Goal: Use online tool/utility: Utilize a website feature to perform a specific function

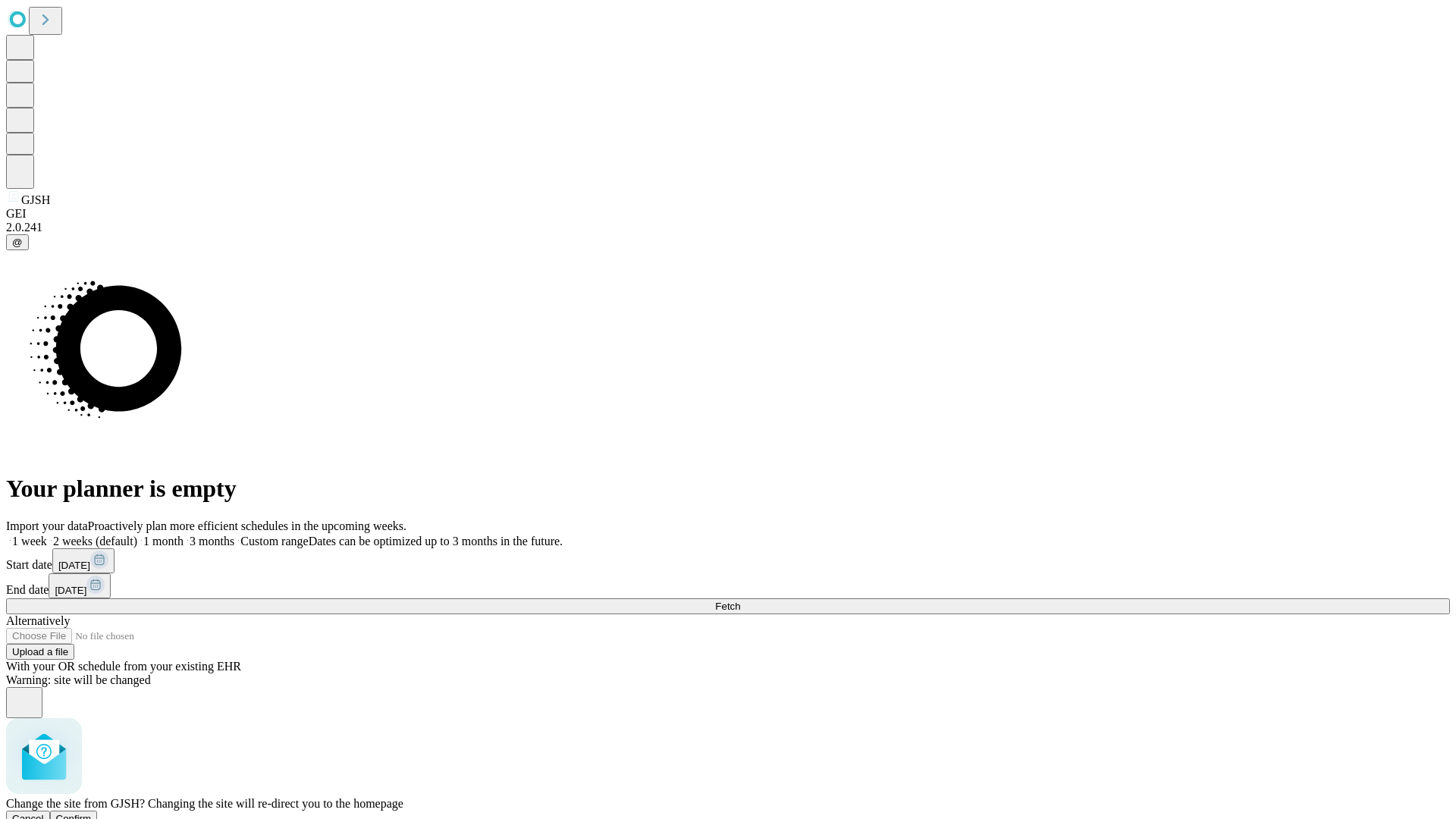
click at [92, 814] on span "Confirm" at bounding box center [74, 819] width 36 height 12
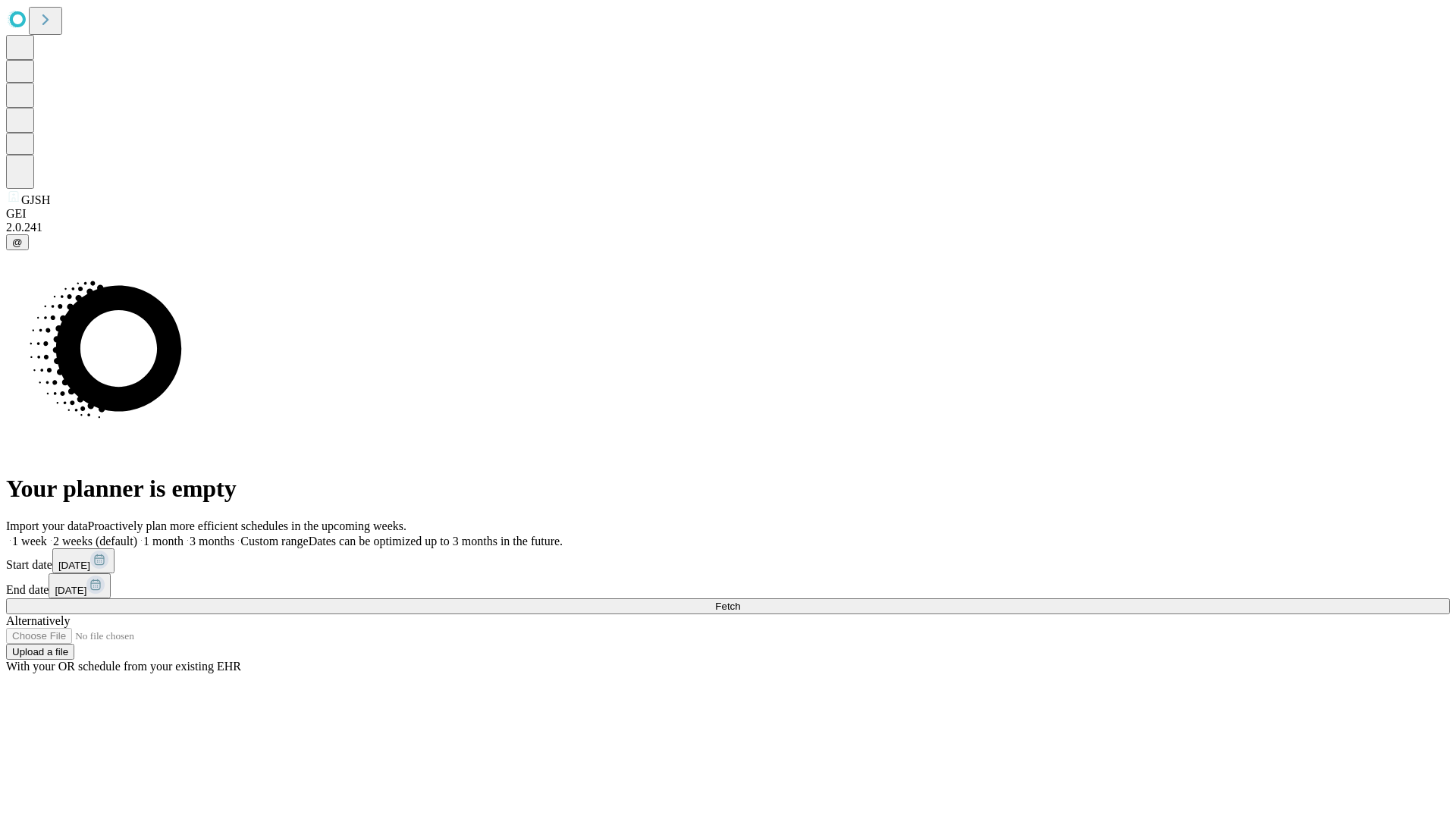
click at [184, 535] on label "1 month" at bounding box center [161, 541] width 46 height 13
click at [740, 601] on span "Fetch" at bounding box center [728, 607] width 25 height 12
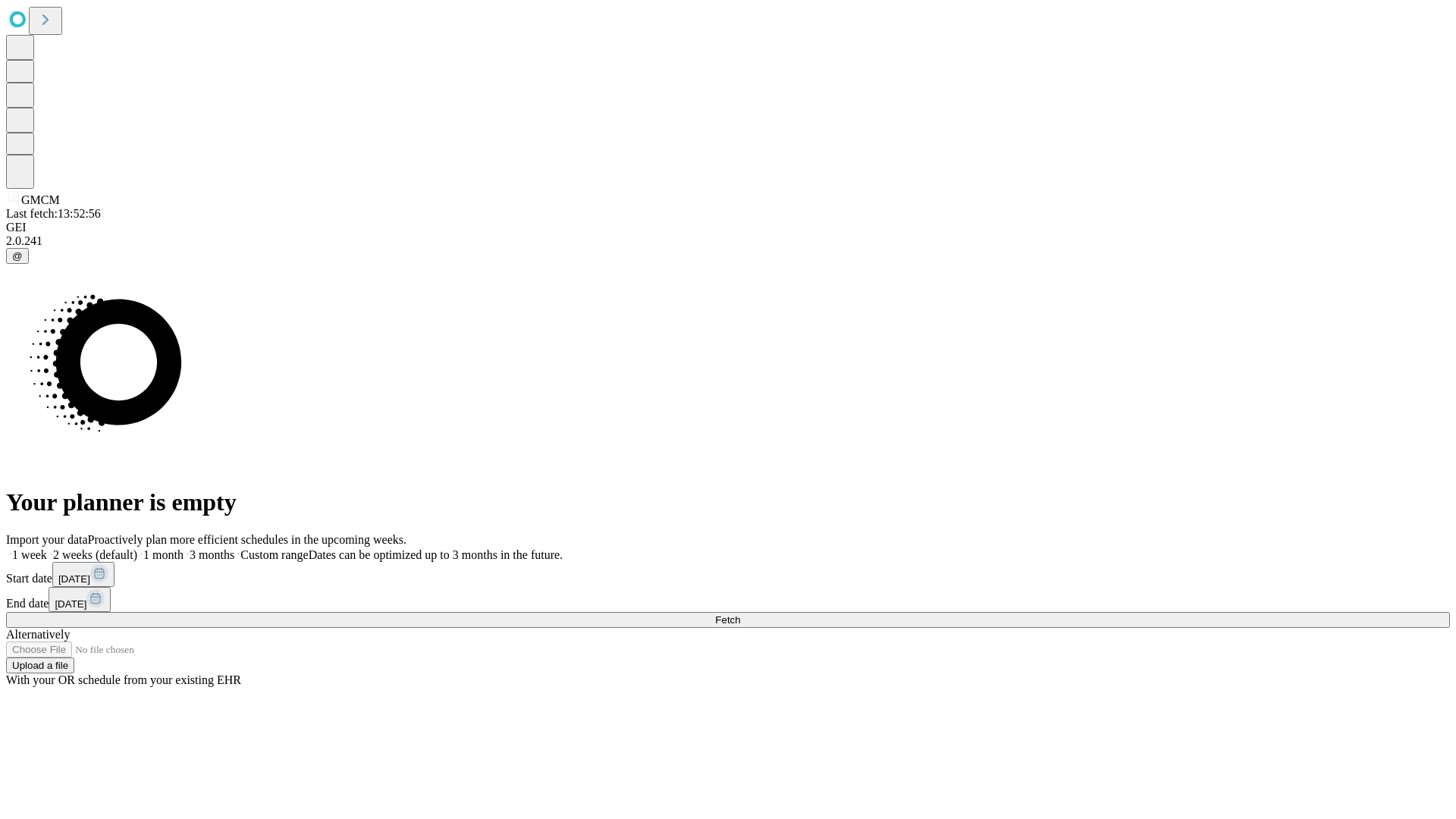
click at [184, 549] on label "1 month" at bounding box center [161, 555] width 46 height 13
click at [740, 614] on span "Fetch" at bounding box center [728, 620] width 25 height 12
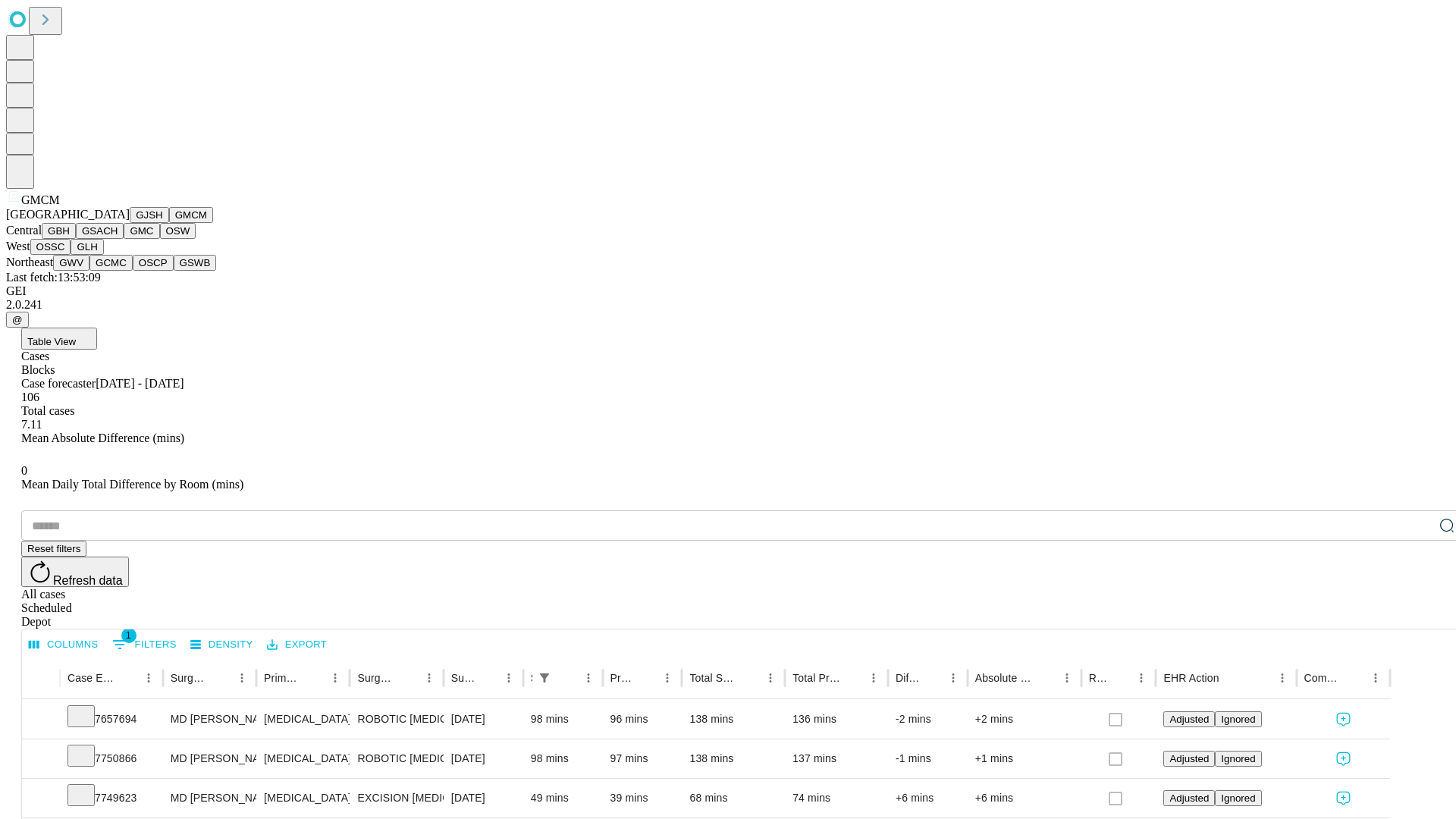
click at [76, 239] on button "GBH" at bounding box center [59, 231] width 34 height 16
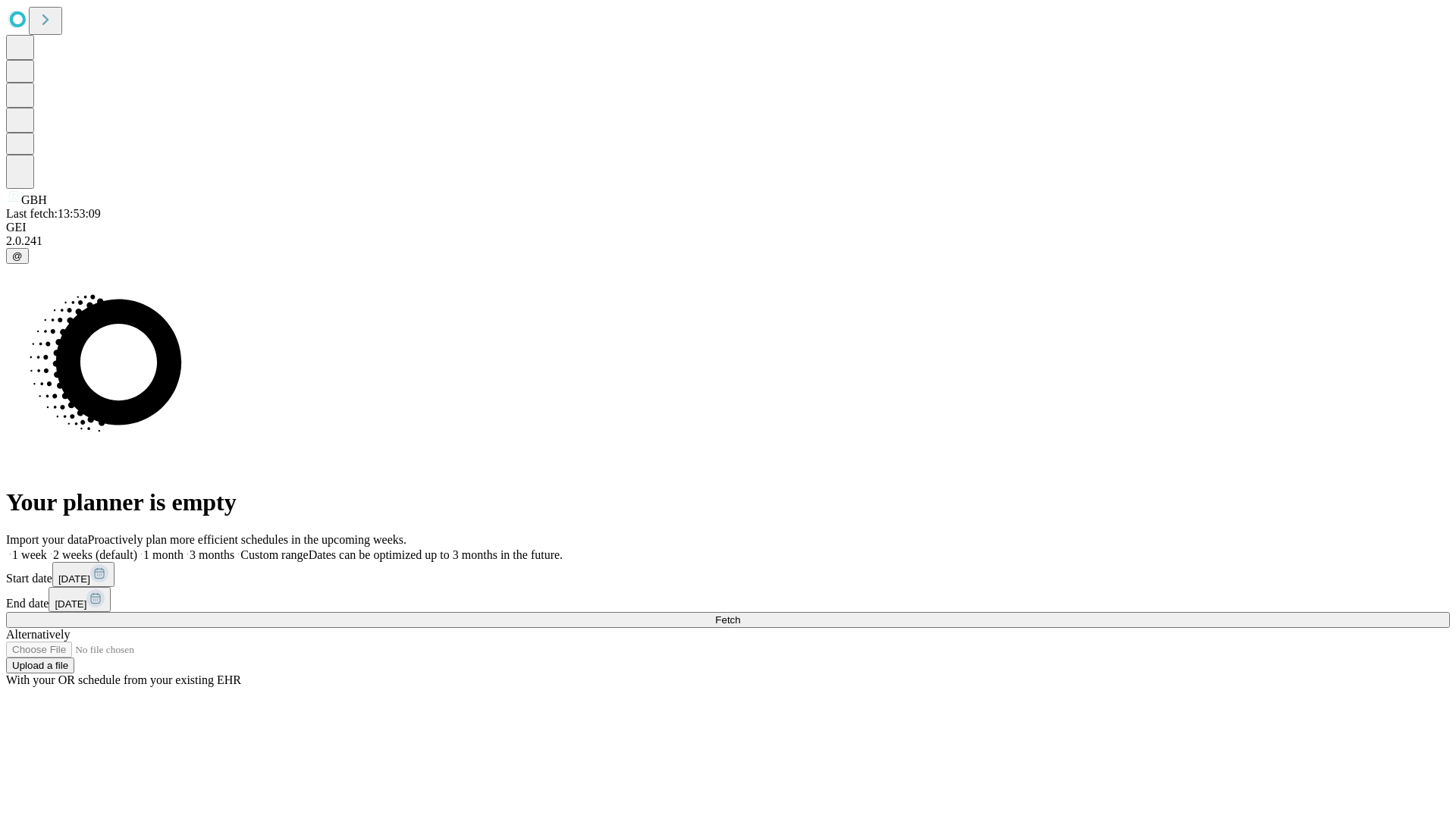
click at [184, 549] on label "1 month" at bounding box center [161, 555] width 46 height 13
click at [740, 614] on span "Fetch" at bounding box center [728, 620] width 25 height 12
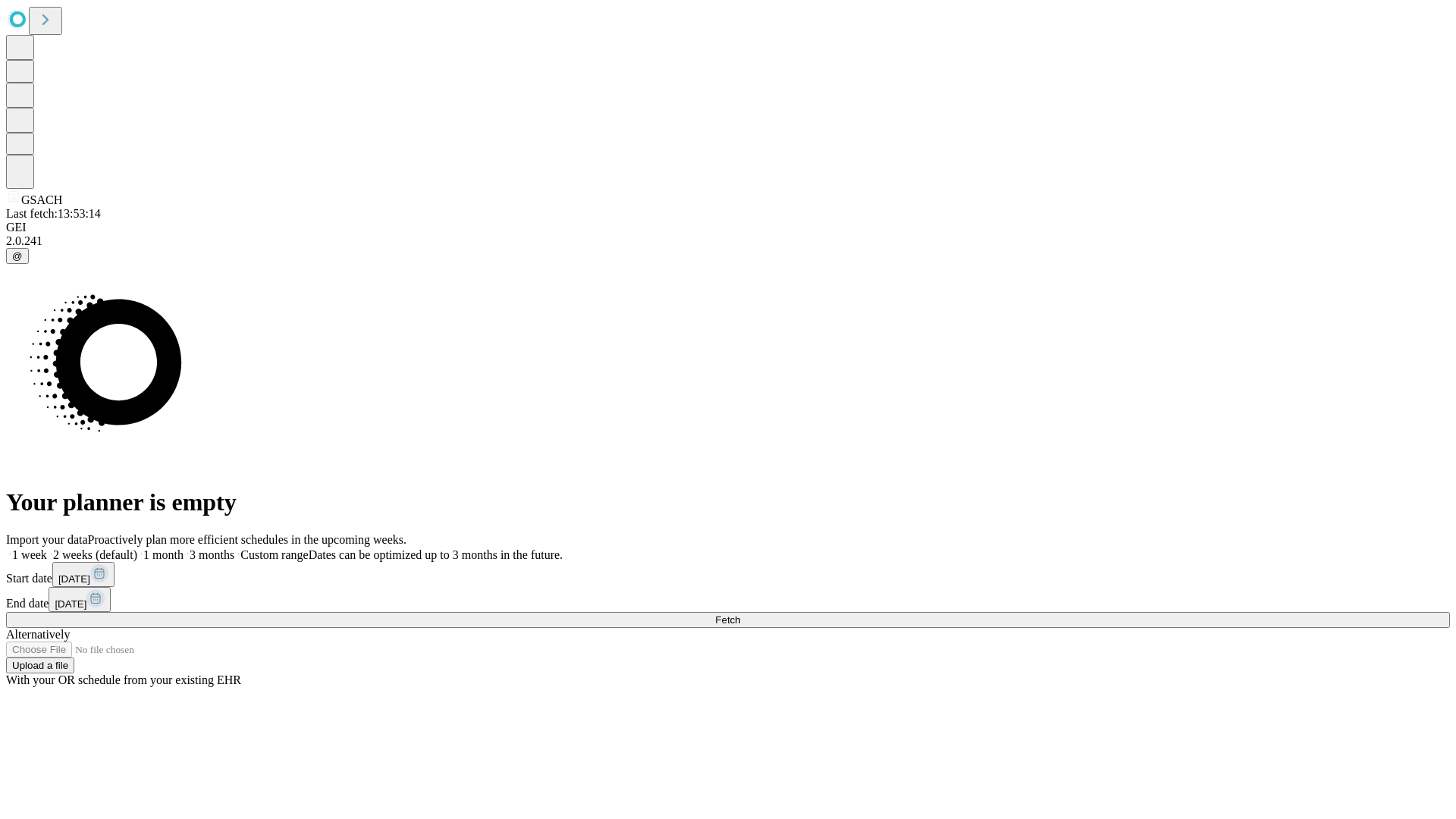
click at [184, 549] on label "1 month" at bounding box center [161, 555] width 46 height 13
click at [740, 614] on span "Fetch" at bounding box center [728, 620] width 25 height 12
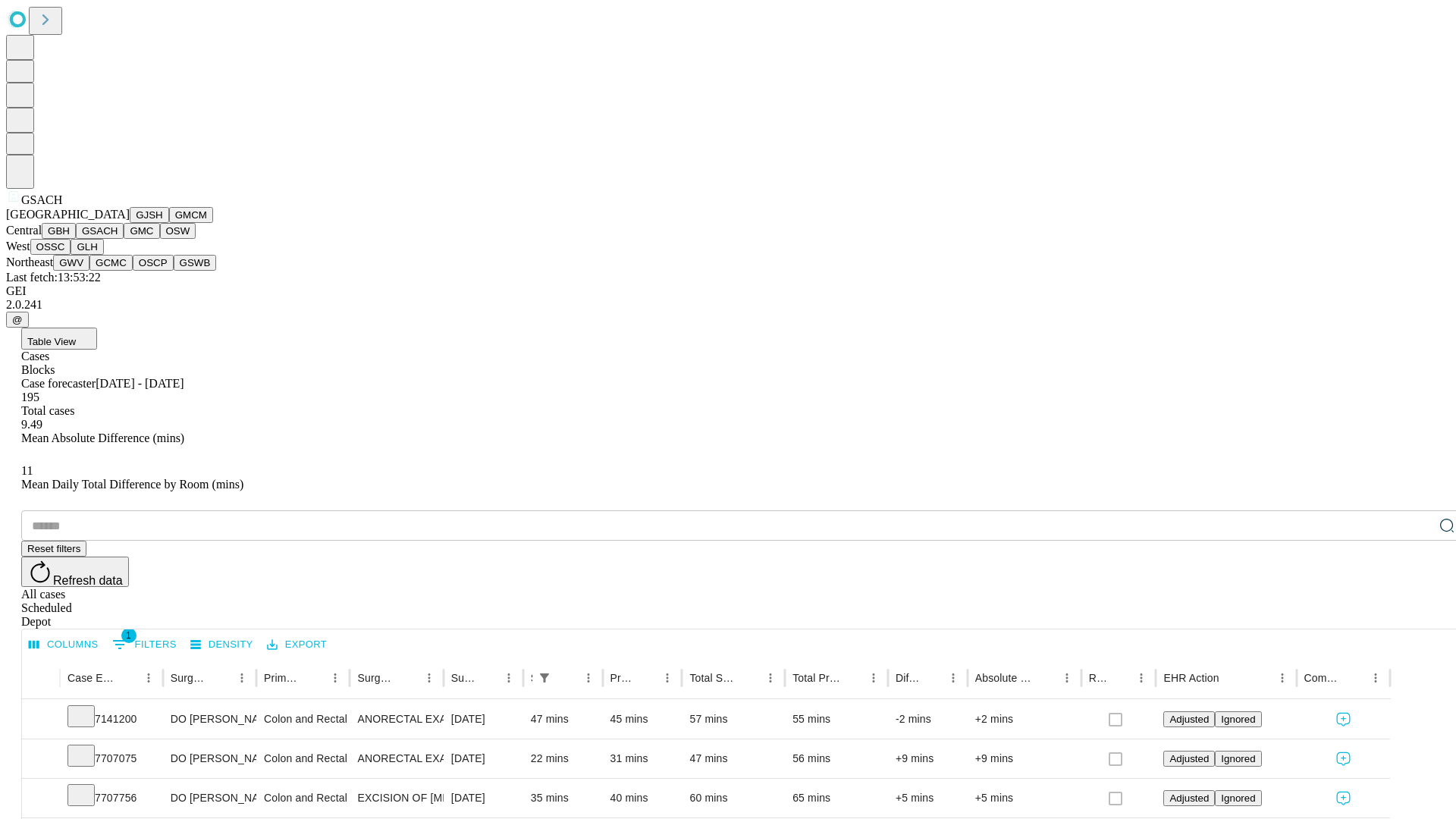
click at [124, 239] on button "GMC" at bounding box center [141, 231] width 36 height 16
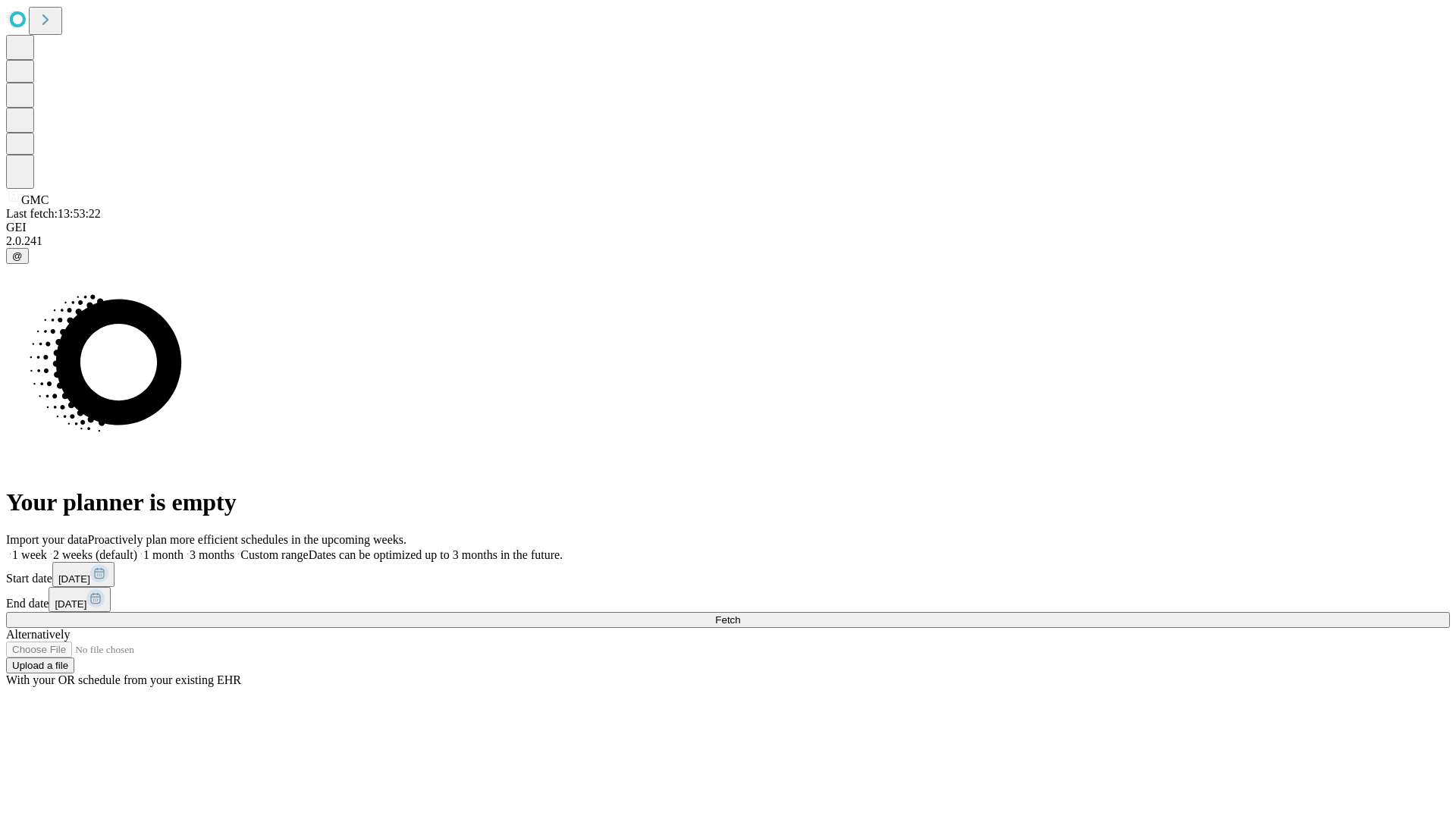
click at [184, 549] on label "1 month" at bounding box center [161, 555] width 46 height 13
click at [740, 614] on span "Fetch" at bounding box center [728, 620] width 25 height 12
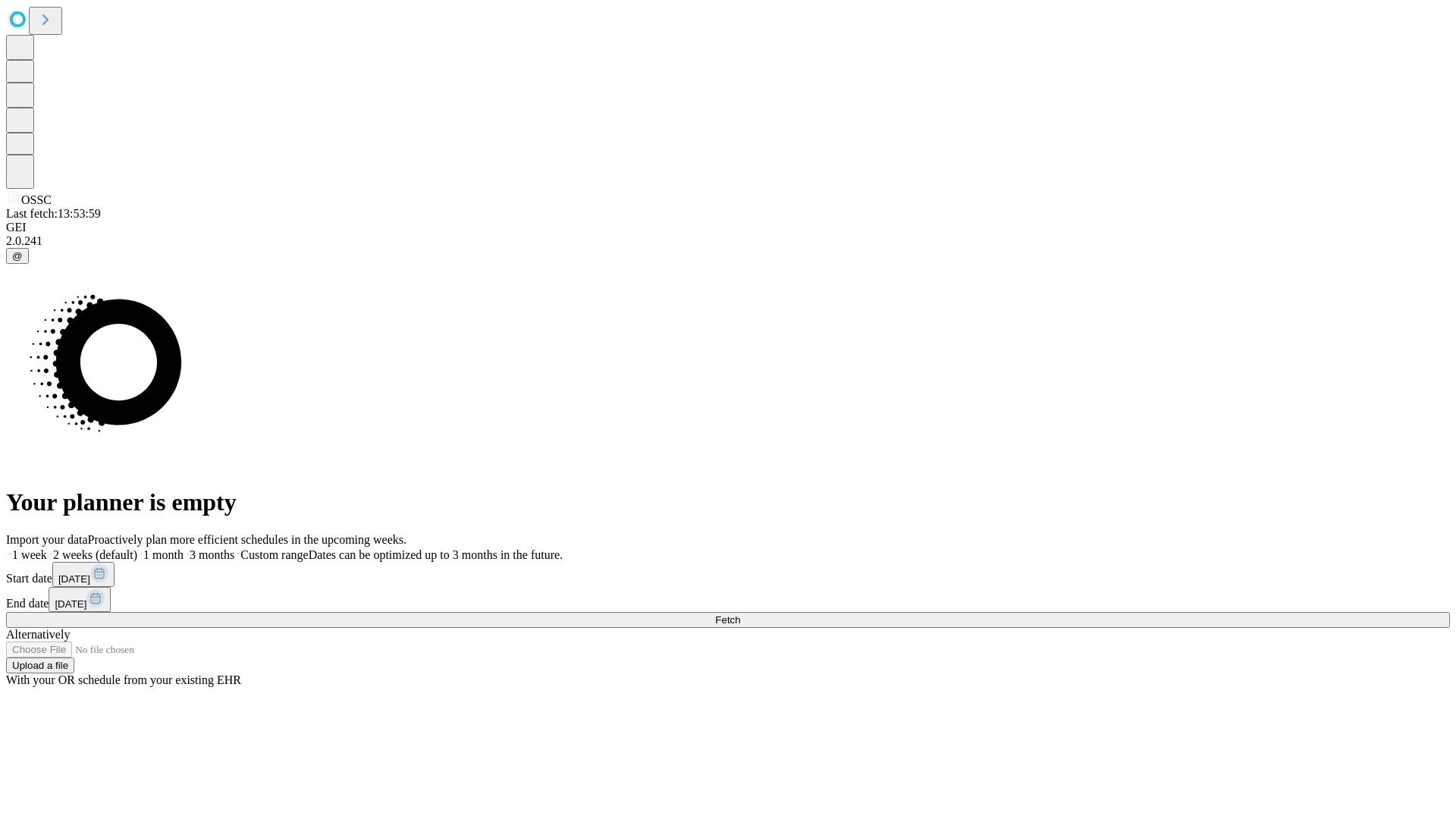
click at [184, 549] on label "1 month" at bounding box center [161, 555] width 46 height 13
click at [740, 614] on span "Fetch" at bounding box center [728, 620] width 25 height 12
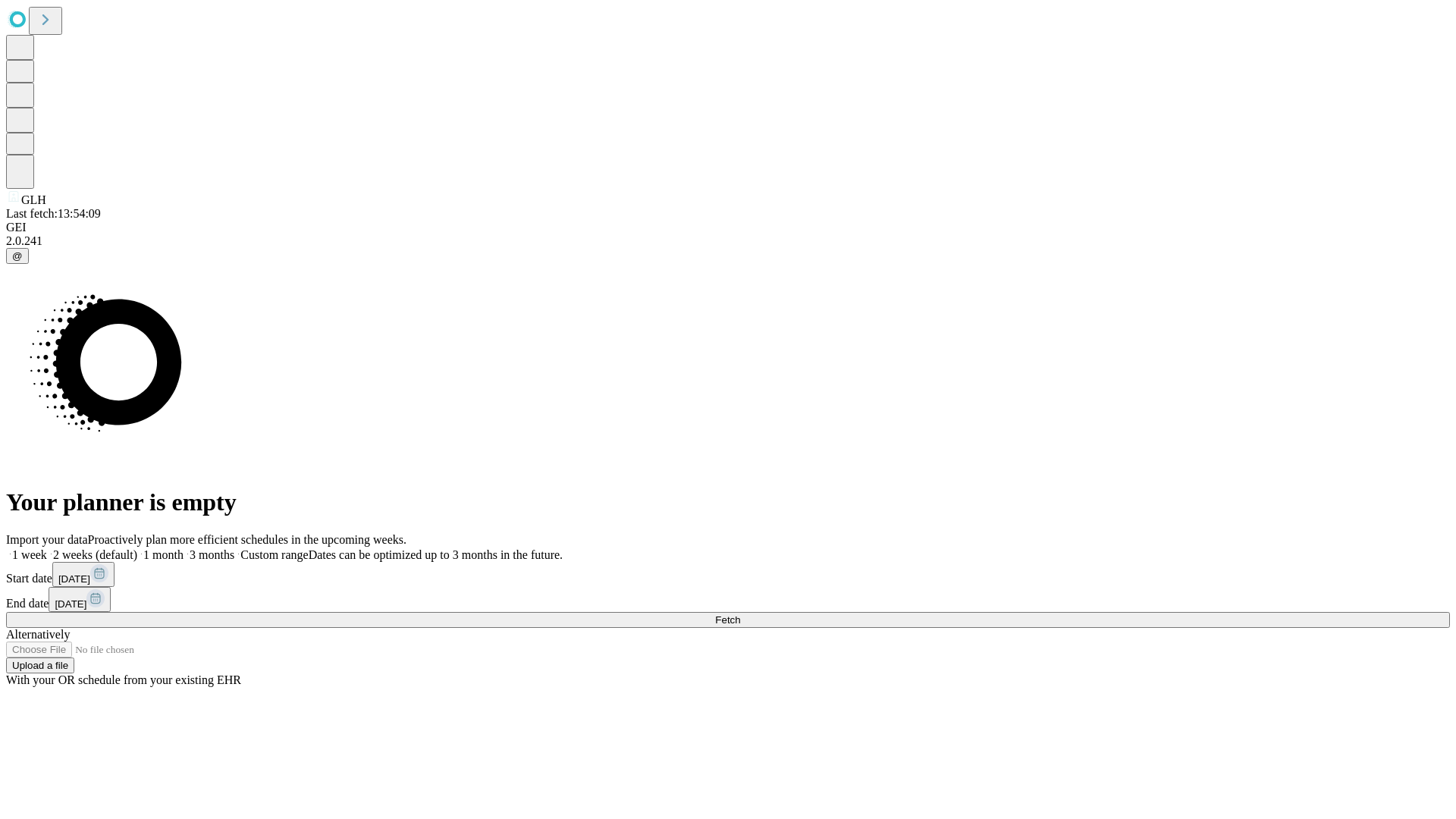
click at [184, 549] on label "1 month" at bounding box center [161, 555] width 46 height 13
click at [740, 614] on span "Fetch" at bounding box center [728, 620] width 25 height 12
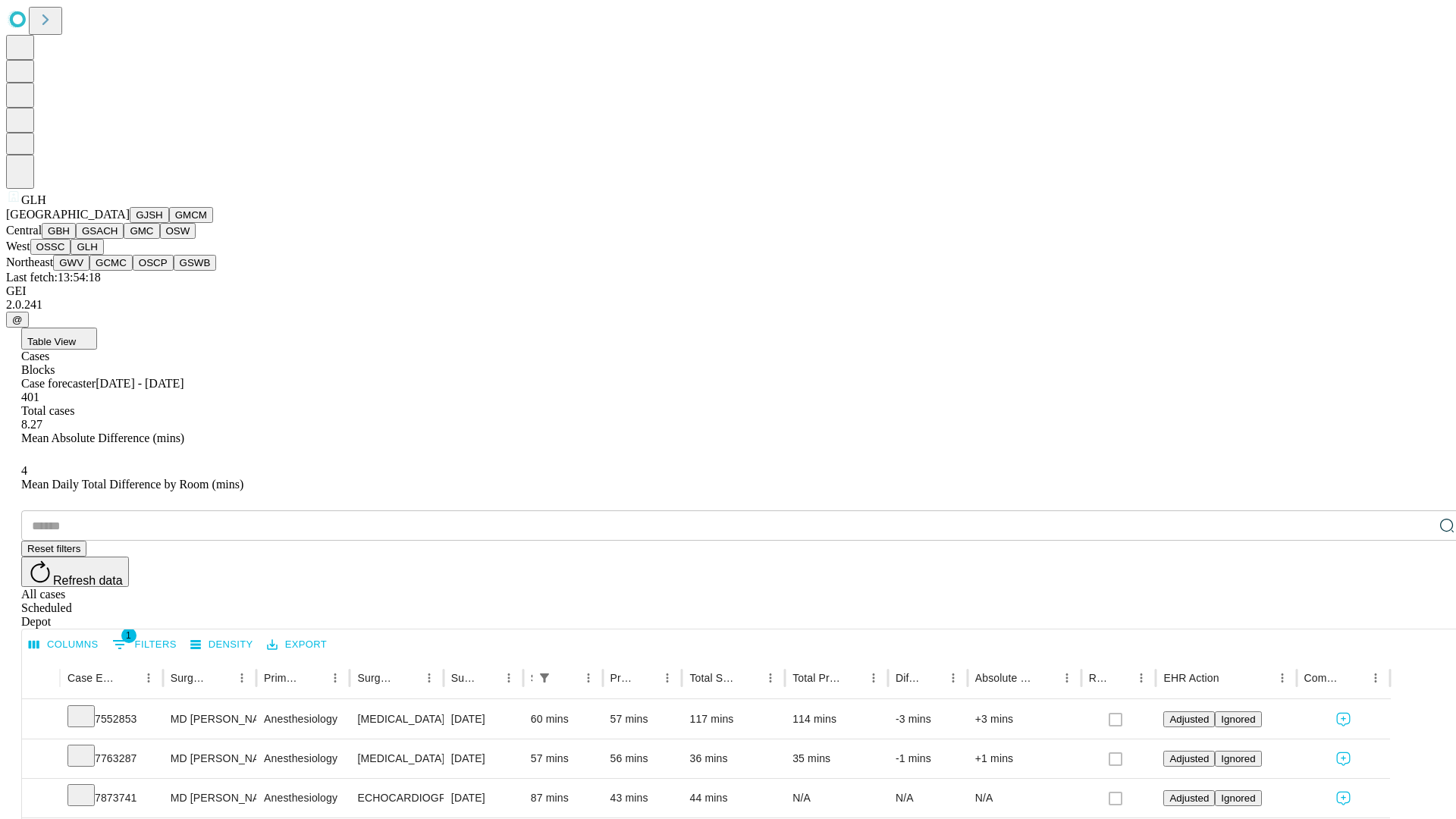
click at [90, 271] on button "GWV" at bounding box center [71, 263] width 36 height 16
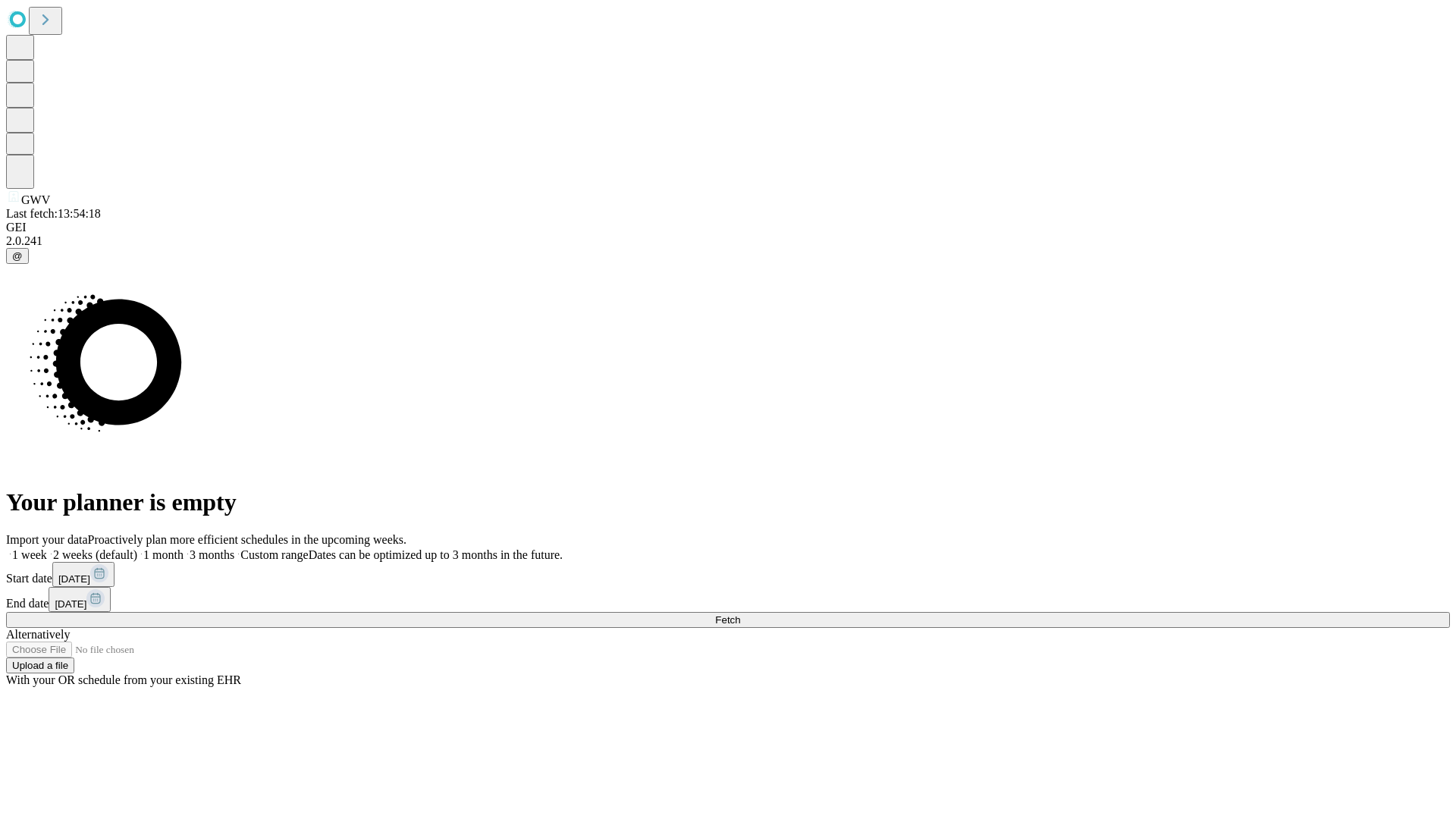
click at [740, 614] on span "Fetch" at bounding box center [728, 620] width 25 height 12
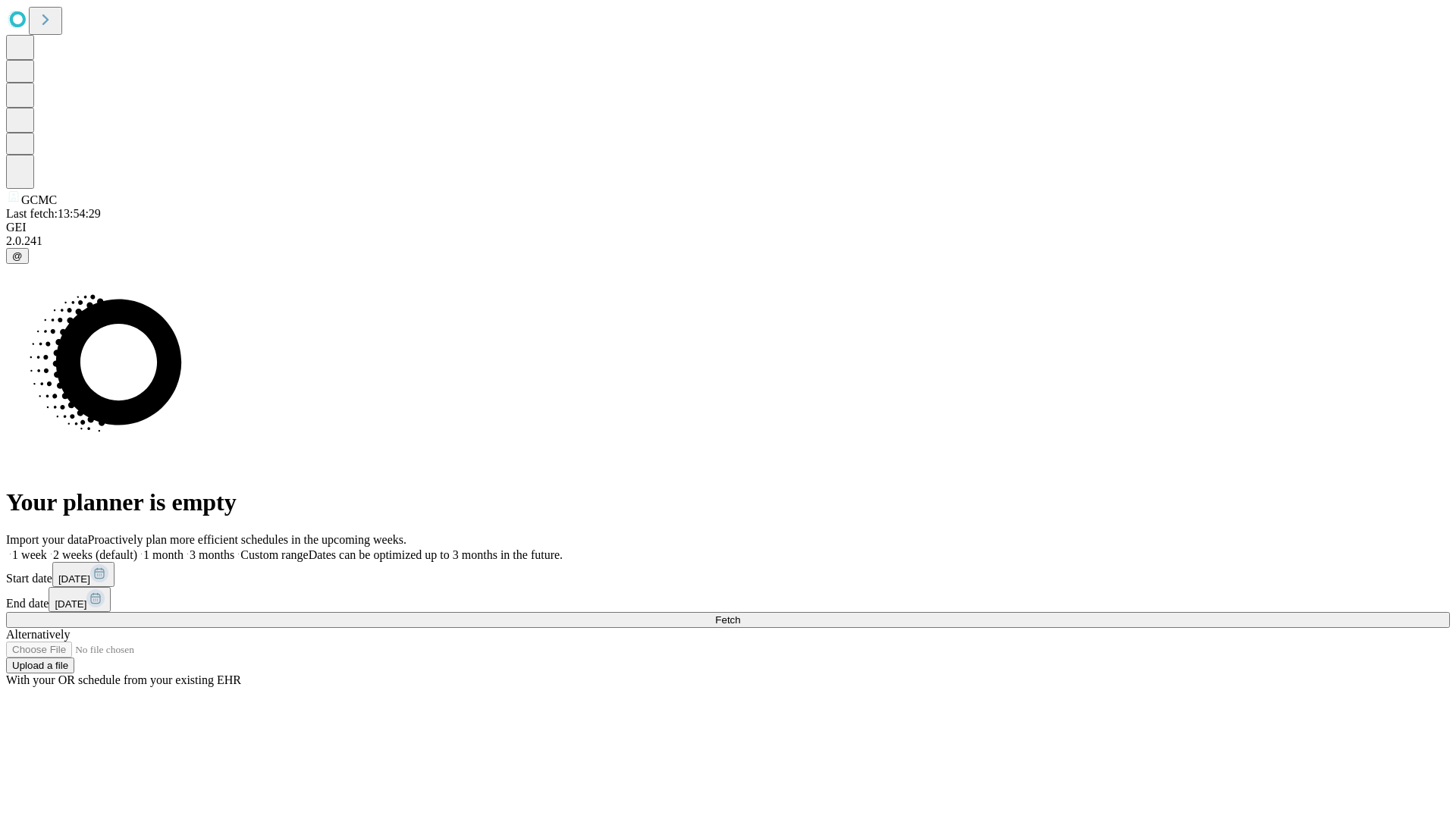
click at [184, 549] on label "1 month" at bounding box center [161, 555] width 46 height 13
click at [740, 614] on span "Fetch" at bounding box center [728, 620] width 25 height 12
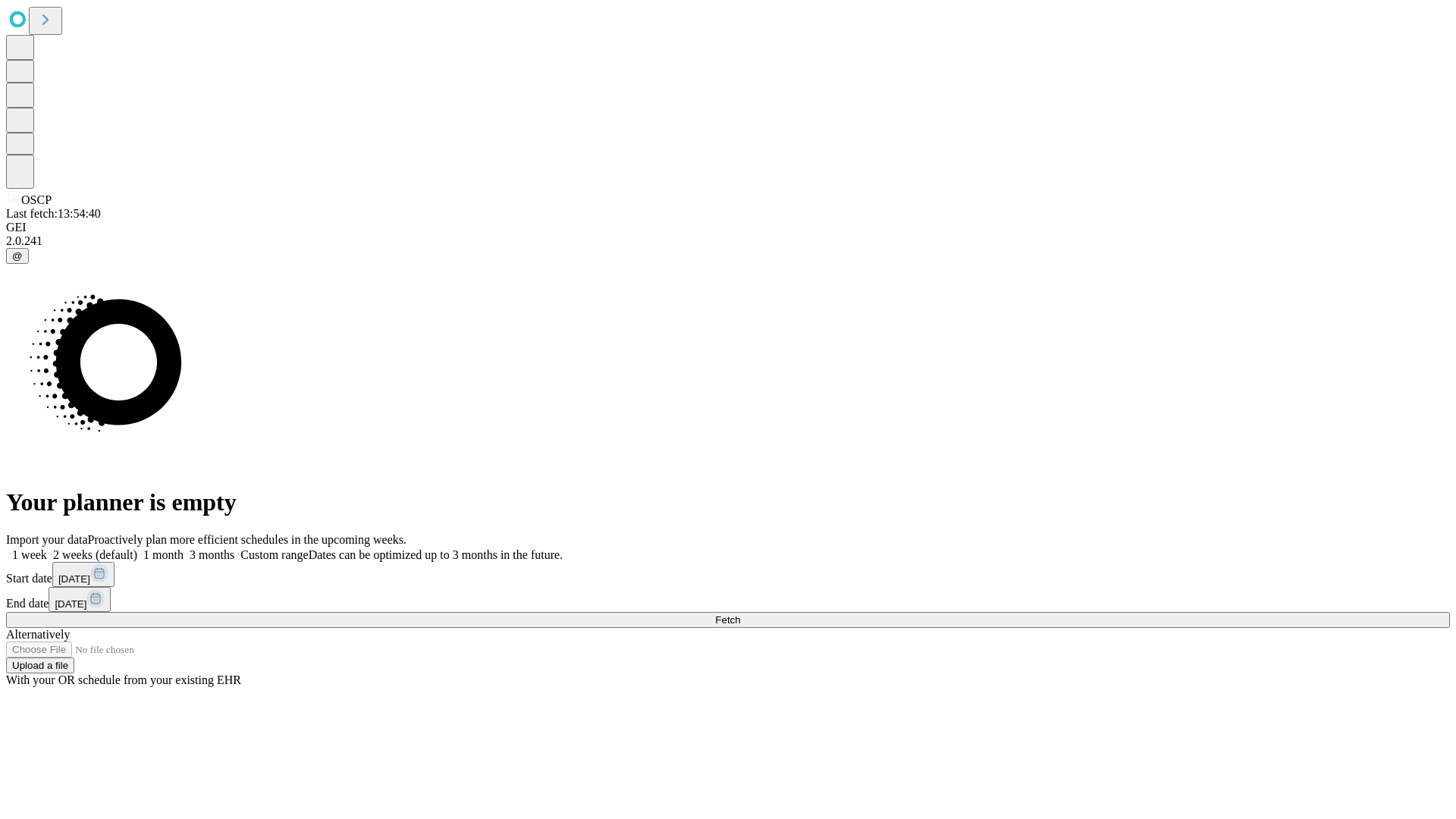
click at [184, 549] on label "1 month" at bounding box center [161, 555] width 46 height 13
click at [740, 614] on span "Fetch" at bounding box center [728, 620] width 25 height 12
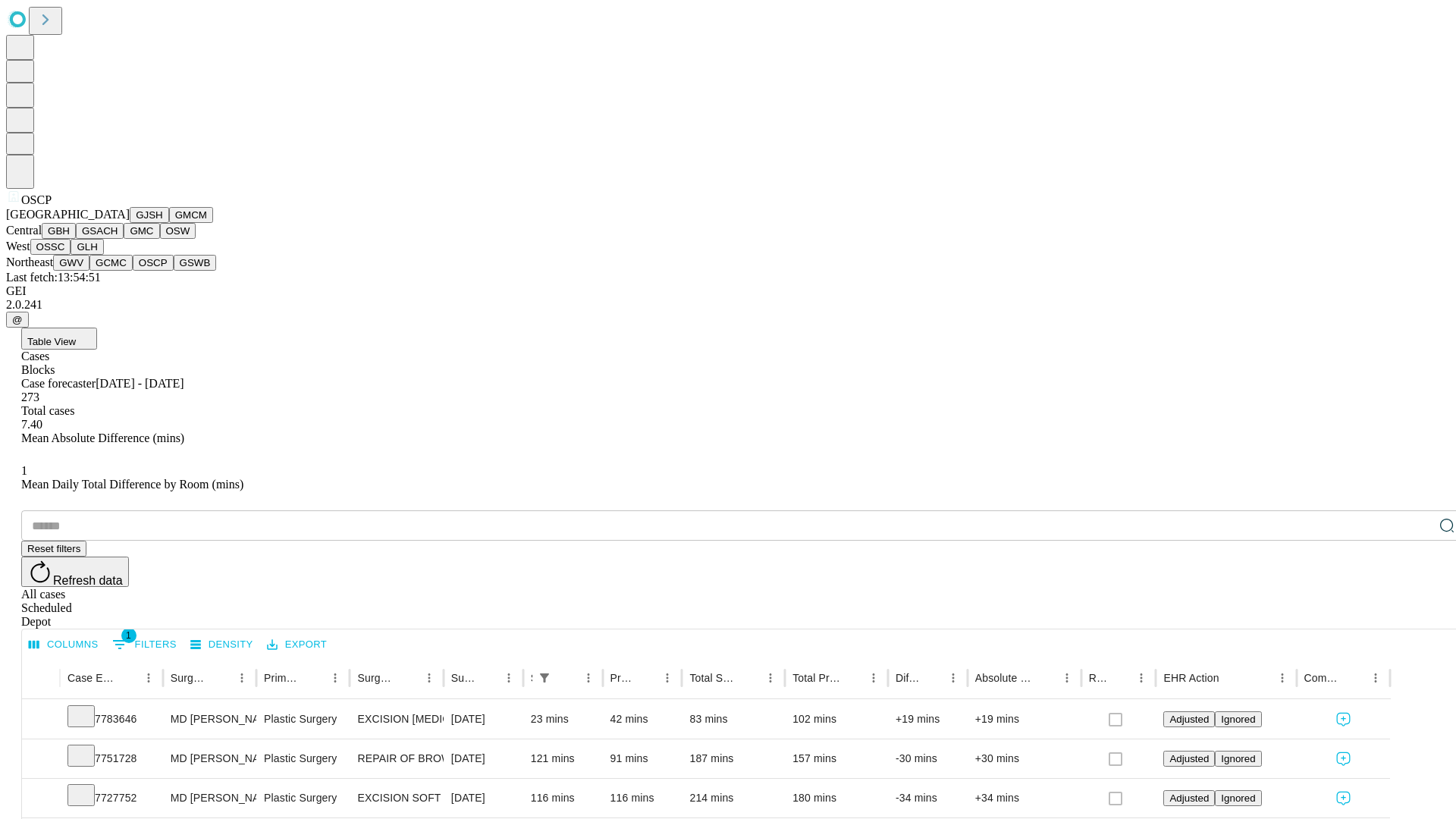
click at [174, 271] on button "GSWB" at bounding box center [195, 263] width 43 height 16
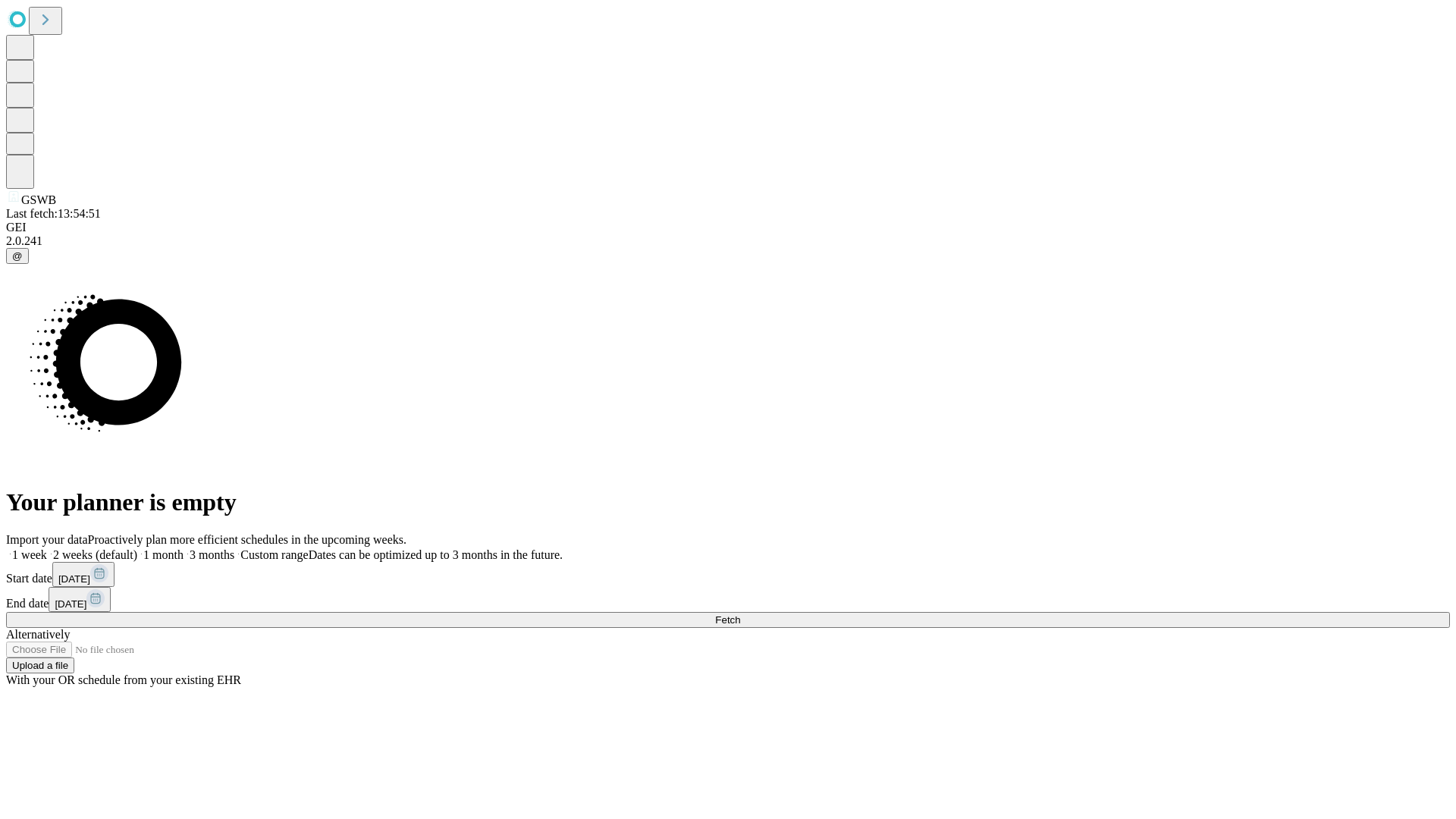
click at [184, 549] on label "1 month" at bounding box center [161, 555] width 46 height 13
click at [740, 614] on span "Fetch" at bounding box center [728, 620] width 25 height 12
